Goal: Use online tool/utility: Use online tool/utility

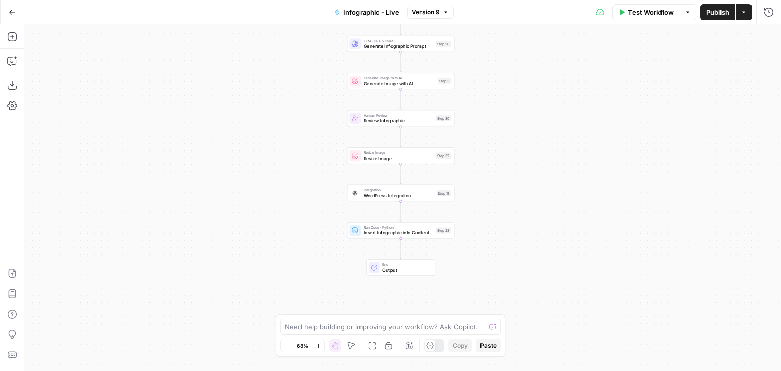
drag, startPoint x: 496, startPoint y: 159, endPoint x: 494, endPoint y: 79, distance: 80.3
click at [494, 79] on div "Workflow Set Inputs Inputs LLM · GPT-5 Chat Analyze Blog for Infographic Opport…" at bounding box center [402, 197] width 756 height 347
drag, startPoint x: 494, startPoint y: 79, endPoint x: 493, endPoint y: 120, distance: 41.7
click at [493, 120] on div "Workflow Set Inputs Inputs LLM · GPT-5 Chat Analyze Blog for Infographic Opport…" at bounding box center [402, 197] width 756 height 347
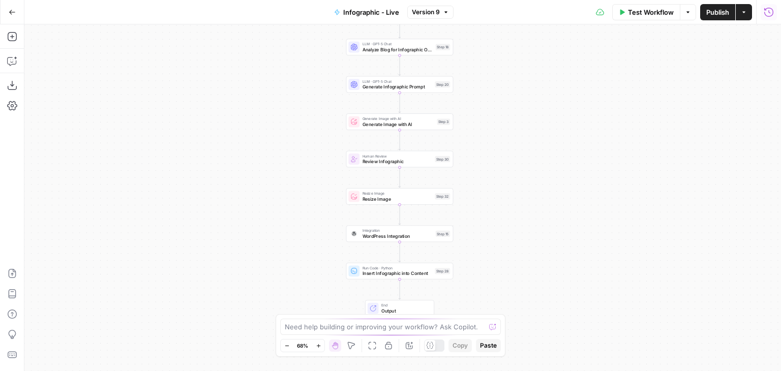
click at [760, 14] on button "Run History" at bounding box center [768, 12] width 16 height 16
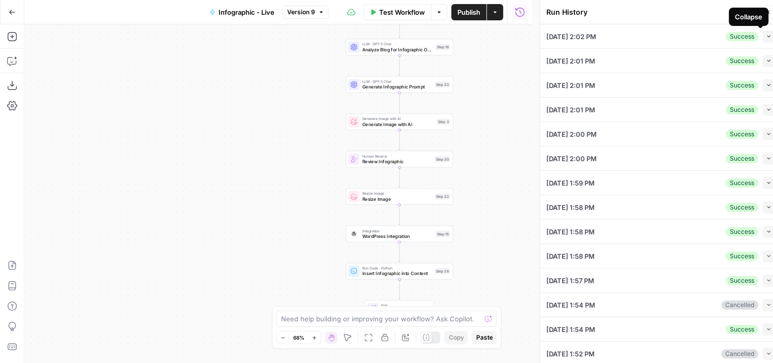
click at [766, 36] on icon "button" at bounding box center [769, 37] width 6 height 6
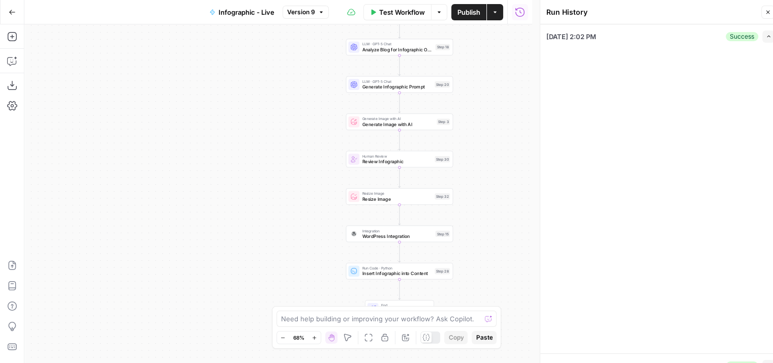
type input "Blog Infographics - Layout"
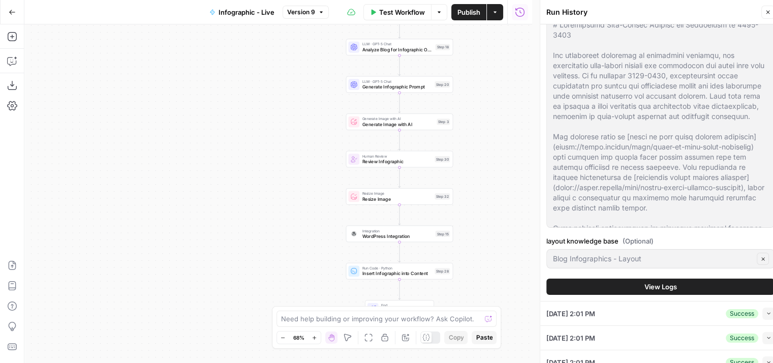
scroll to position [53, 0]
click at [655, 286] on span "View Logs" at bounding box center [661, 286] width 33 height 10
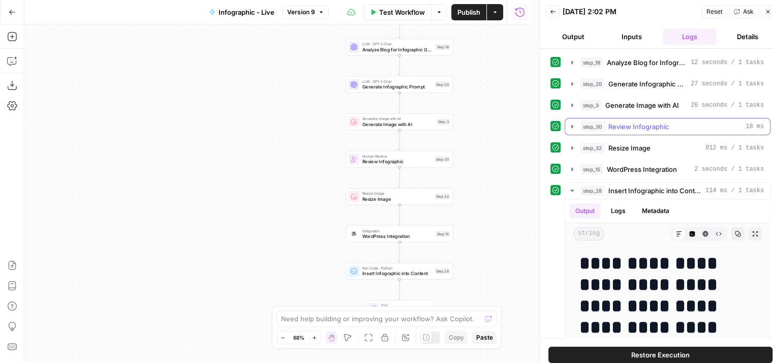
click at [657, 121] on span "Review Infographic" at bounding box center [638, 126] width 61 height 10
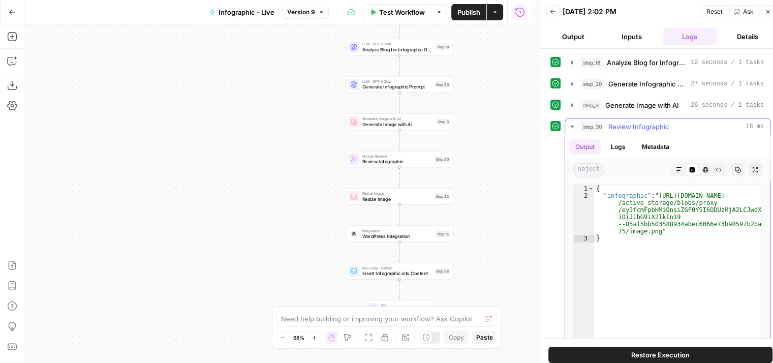
click at [657, 121] on span "Review Infographic" at bounding box center [638, 126] width 61 height 10
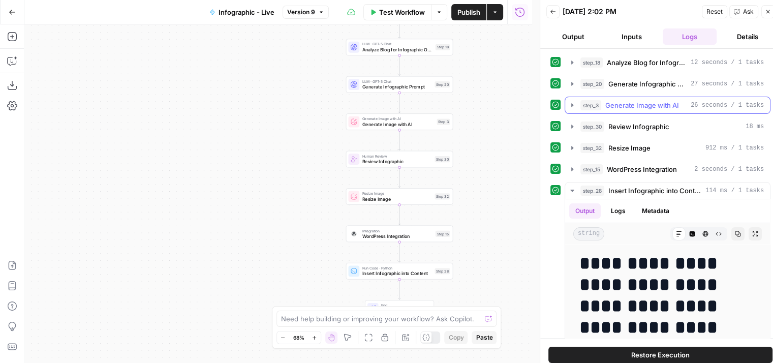
click at [665, 105] on span "Generate Image with AI" at bounding box center [642, 105] width 74 height 10
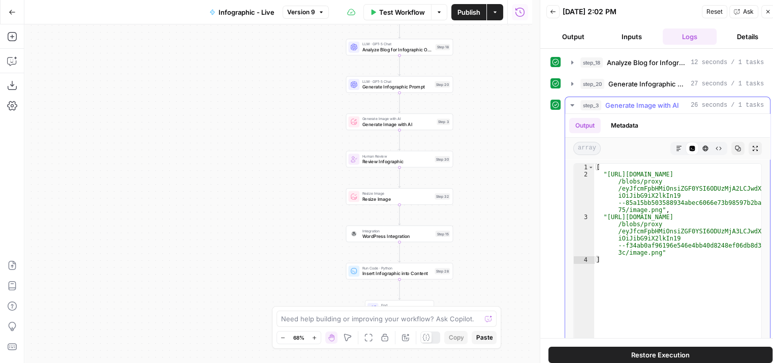
click at [665, 105] on span "Generate Image with AI" at bounding box center [642, 105] width 74 height 10
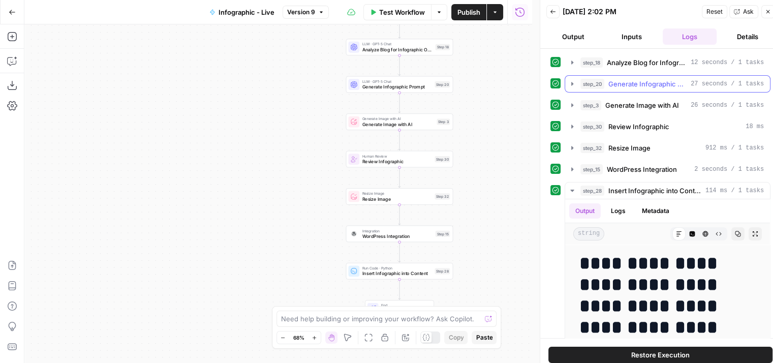
click at [667, 84] on span "Generate Infographic Prompt" at bounding box center [647, 84] width 78 height 10
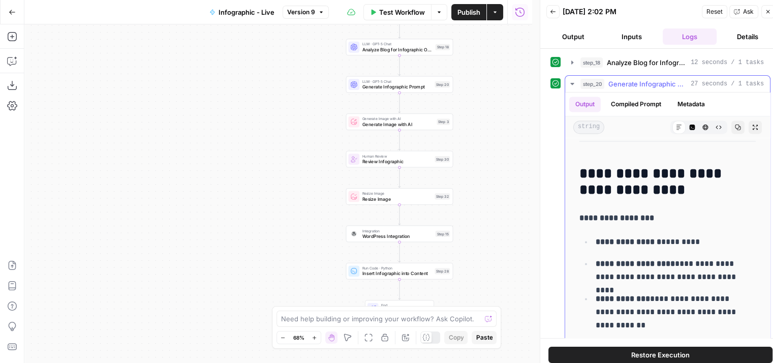
scroll to position [2462, 0]
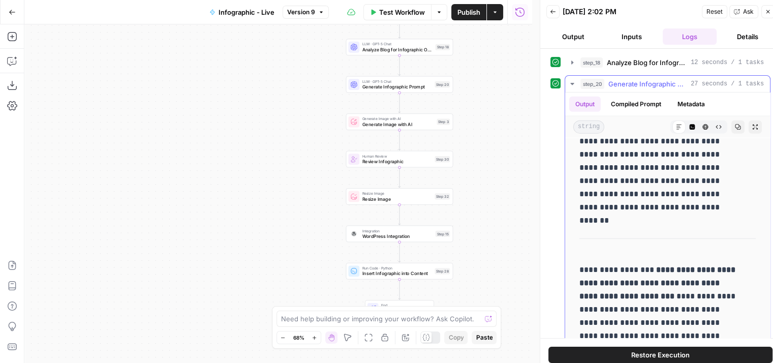
click at [655, 82] on span "Generate Infographic Prompt" at bounding box center [647, 84] width 78 height 10
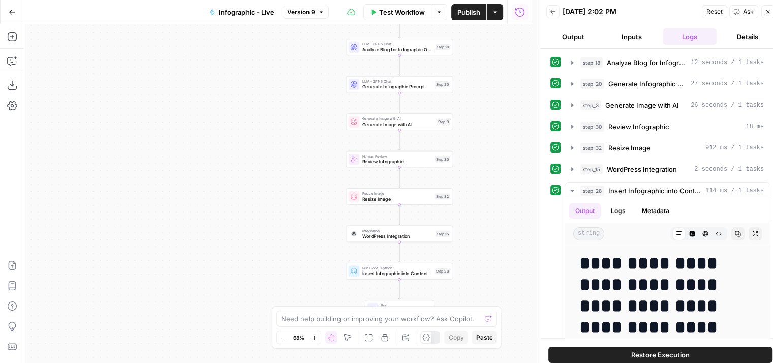
click at [635, 35] on button "Inputs" at bounding box center [631, 36] width 54 height 16
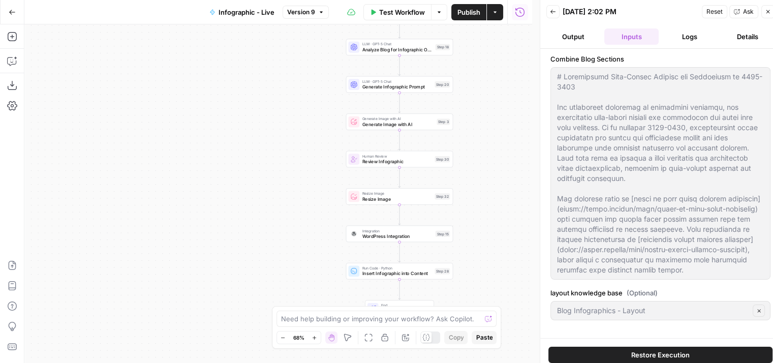
click at [406, 11] on span "Test Workflow" at bounding box center [402, 12] width 46 height 10
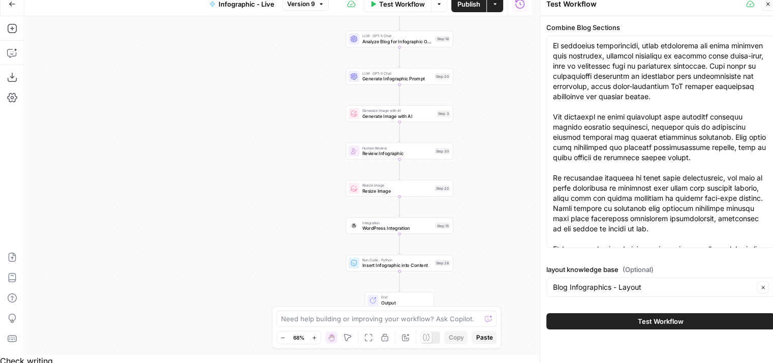
scroll to position [8479, 0]
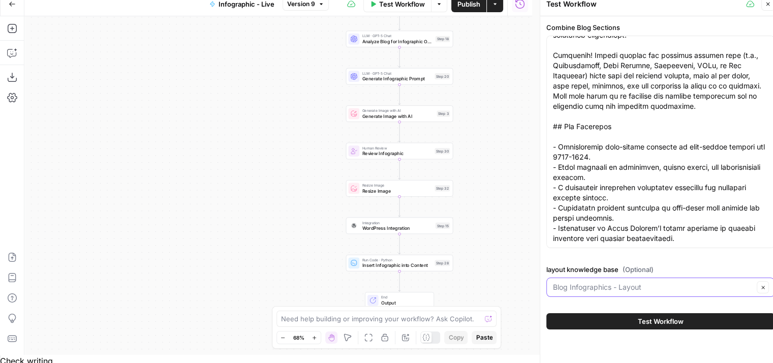
click at [663, 289] on input "layout knowledge base (Optional)" at bounding box center [653, 287] width 201 height 10
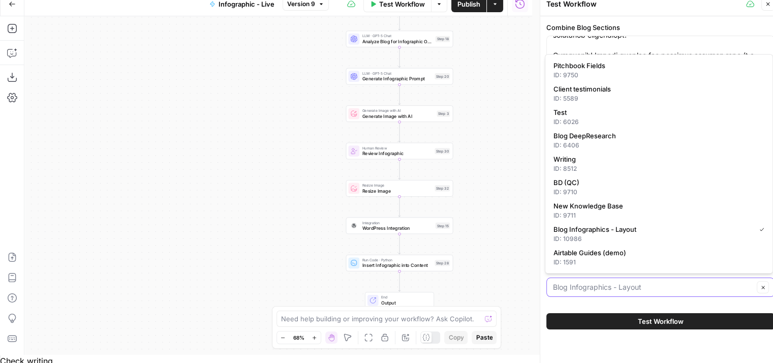
click at [577, 286] on input "layout knowledge base (Optional)" at bounding box center [653, 287] width 201 height 10
type input "Blog Infographics - Layout"
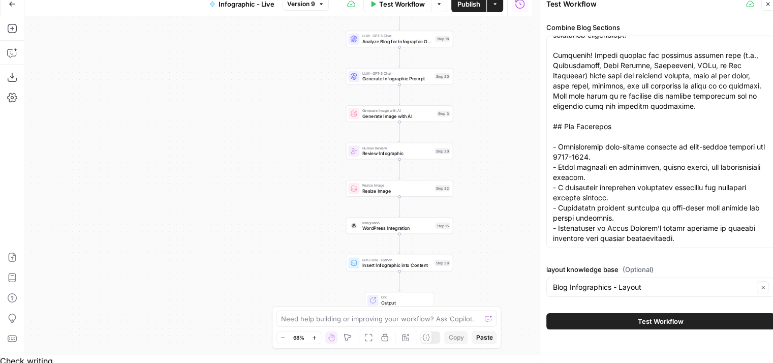
click at [501, 243] on div "Workflow Set Inputs Inputs LLM · GPT-5 Chat Analyze Blog for Infographic Opport…" at bounding box center [278, 185] width 508 height 339
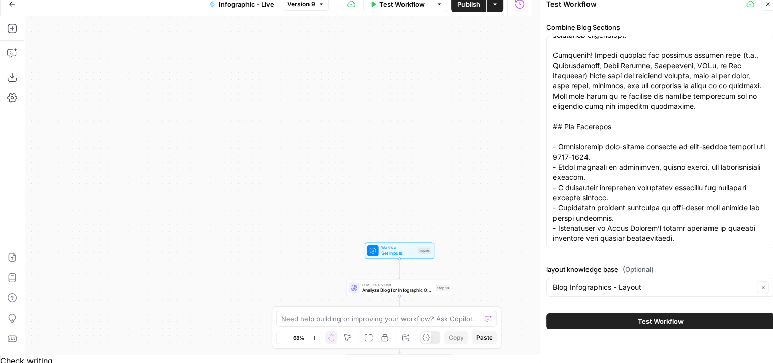
drag, startPoint x: 501, startPoint y: 243, endPoint x: 480, endPoint y: 107, distance: 137.4
click at [480, 107] on div "Workflow Set Inputs Inputs LLM · GPT-5 Chat Analyze Blog for Infographic Opport…" at bounding box center [278, 185] width 508 height 339
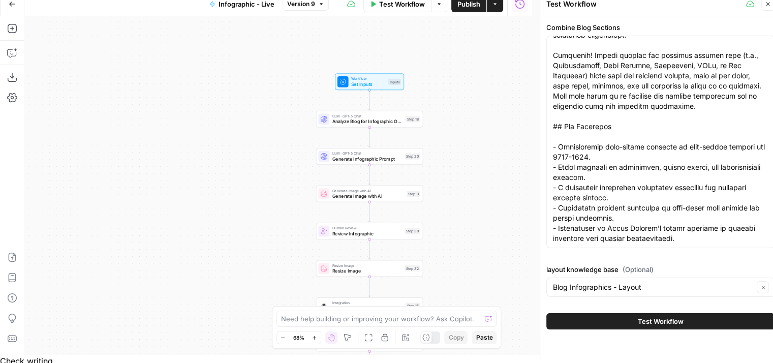
drag, startPoint x: 486, startPoint y: 128, endPoint x: 478, endPoint y: 90, distance: 38.6
click at [478, 90] on div "Workflow Set Inputs Inputs LLM · GPT-5 Chat Analyze Blog for Infographic Opport…" at bounding box center [278, 185] width 508 height 339
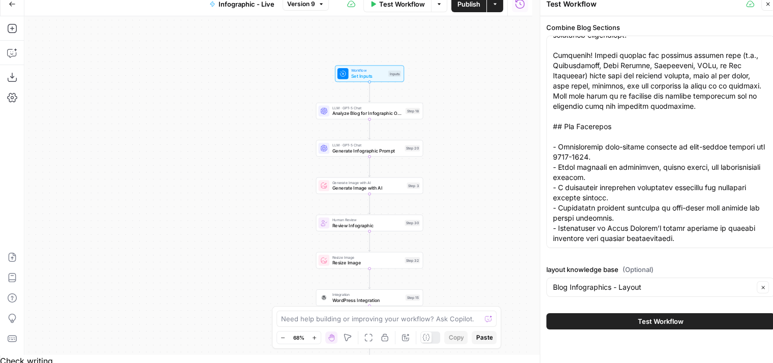
drag, startPoint x: 468, startPoint y: 155, endPoint x: 468, endPoint y: 122, distance: 32.5
click at [468, 122] on div "Workflow Set Inputs Inputs LLM · GPT-5 Chat Analyze Blog for Infographic Opport…" at bounding box center [278, 185] width 508 height 339
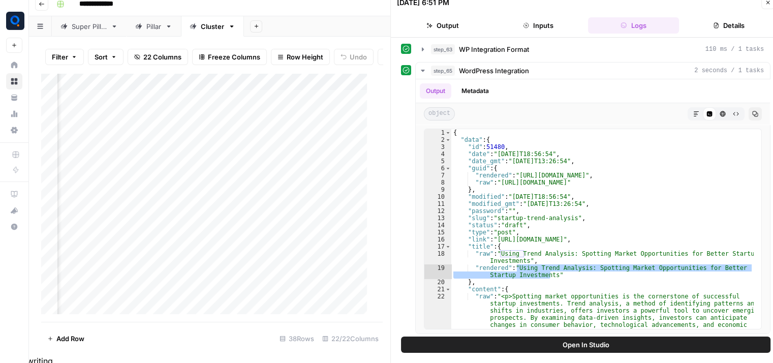
scroll to position [0, 835]
click at [206, 193] on div "Add Column" at bounding box center [208, 197] width 334 height 249
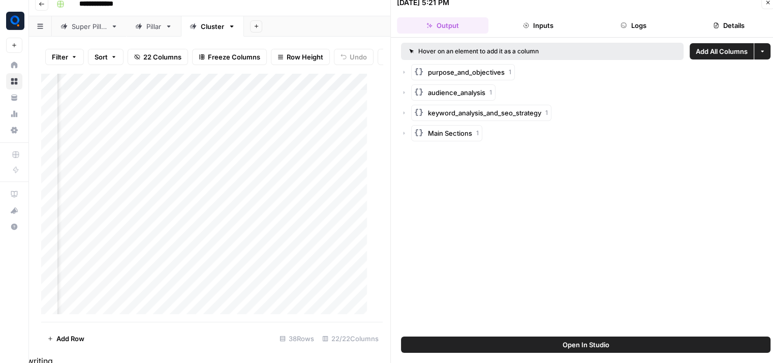
click at [655, 25] on button "Logs" at bounding box center [634, 25] width 92 height 16
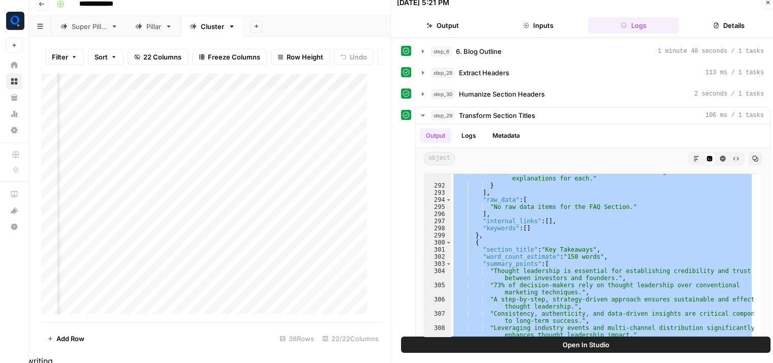
scroll to position [2959, 0]
drag, startPoint x: 471, startPoint y: 179, endPoint x: 510, endPoint y: 394, distance: 219.1
click at [510, 355] on html "**********" at bounding box center [386, 173] width 773 height 363
type textarea "* *"
click at [206, 209] on div "Add Column" at bounding box center [208, 197] width 334 height 249
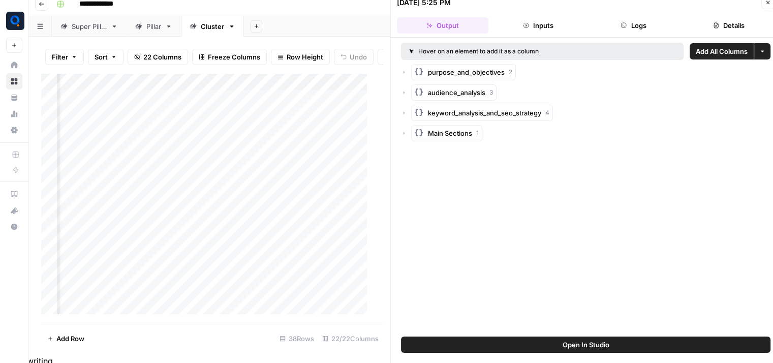
click at [639, 31] on button "Logs" at bounding box center [634, 25] width 92 height 16
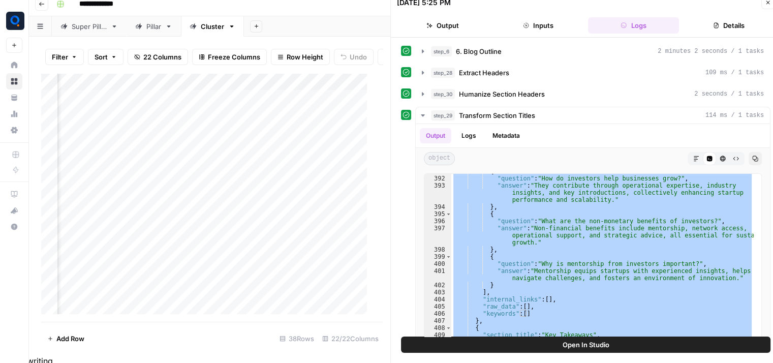
scroll to position [3856, 0]
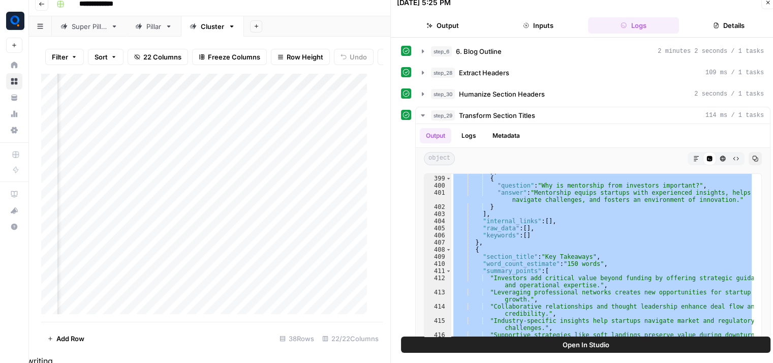
drag, startPoint x: 470, startPoint y: 206, endPoint x: 521, endPoint y: 393, distance: 193.9
click at [521, 355] on html "**********" at bounding box center [386, 173] width 773 height 363
type textarea "* *"
click at [155, 193] on div "Add Column" at bounding box center [208, 197] width 334 height 249
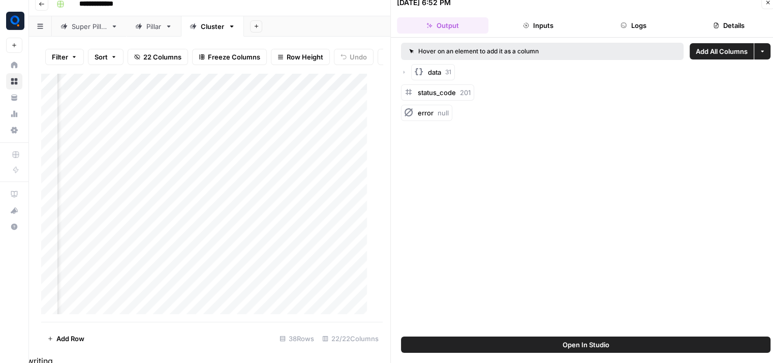
click at [634, 31] on button "Logs" at bounding box center [634, 25] width 92 height 16
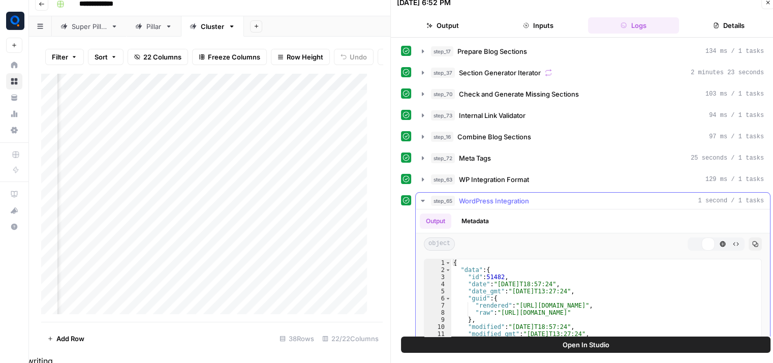
scroll to position [130, 0]
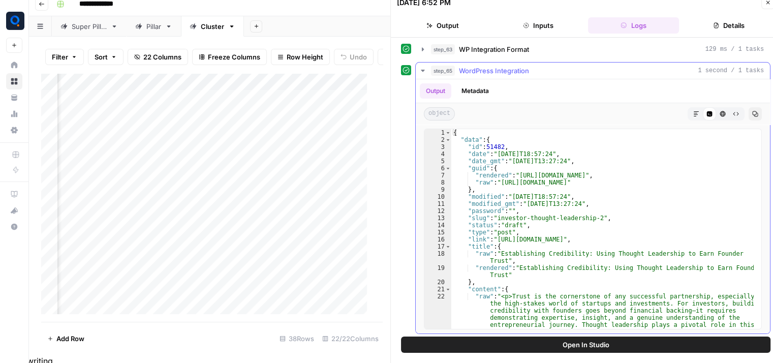
type textarea "**********"
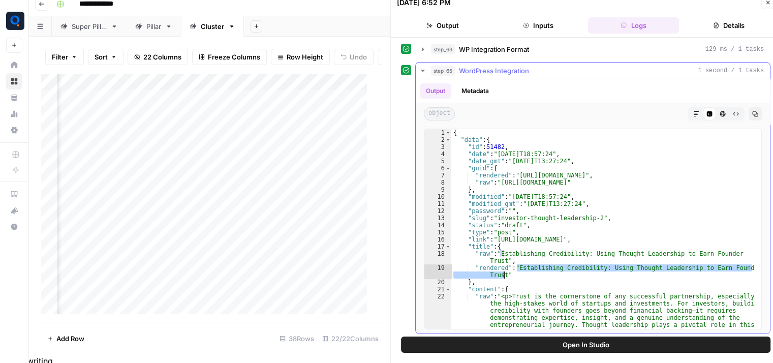
drag, startPoint x: 516, startPoint y: 268, endPoint x: 503, endPoint y: 271, distance: 13.7
click at [154, 209] on div "Add Column" at bounding box center [208, 197] width 334 height 249
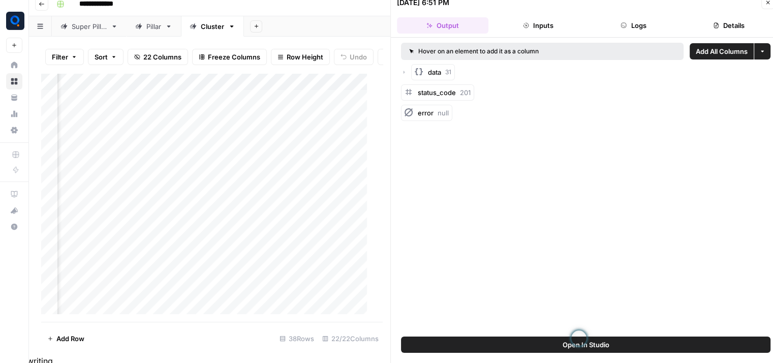
click at [634, 24] on button "Logs" at bounding box center [634, 25] width 92 height 16
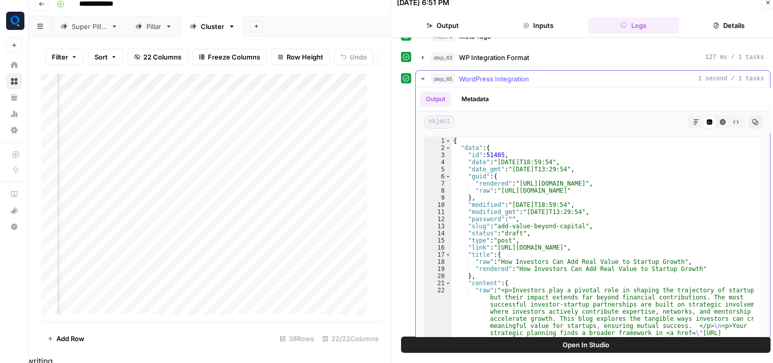
scroll to position [130, 0]
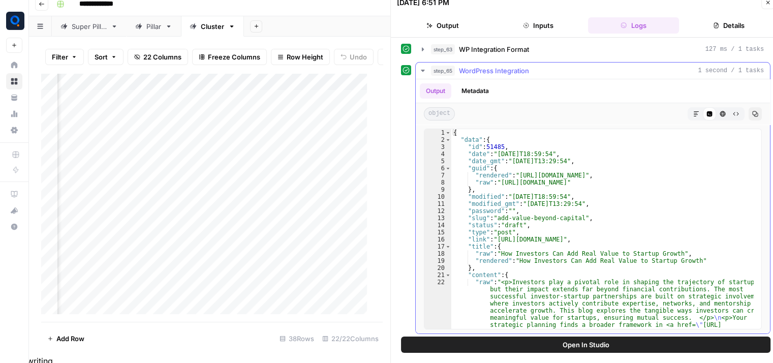
type textarea "**********"
drag, startPoint x: 517, startPoint y: 261, endPoint x: 685, endPoint y: 260, distance: 168.3
